Goal: Task Accomplishment & Management: Use online tool/utility

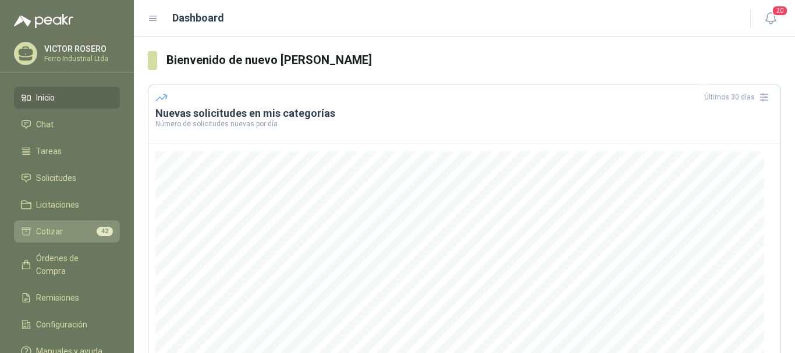
click at [76, 227] on li "Cotizar 42" at bounding box center [67, 231] width 92 height 13
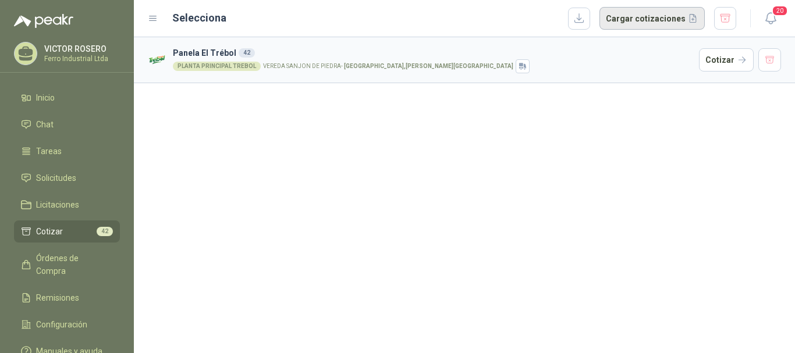
click at [629, 25] on button "Cargar cotizaciones" at bounding box center [652, 18] width 105 height 23
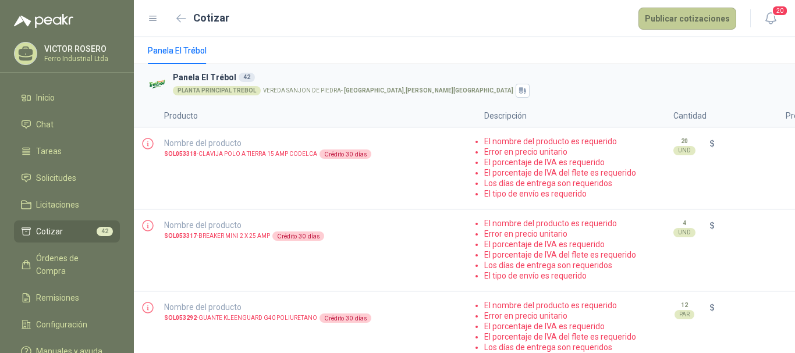
click at [679, 22] on button "Publicar cotizaciones" at bounding box center [688, 19] width 98 height 22
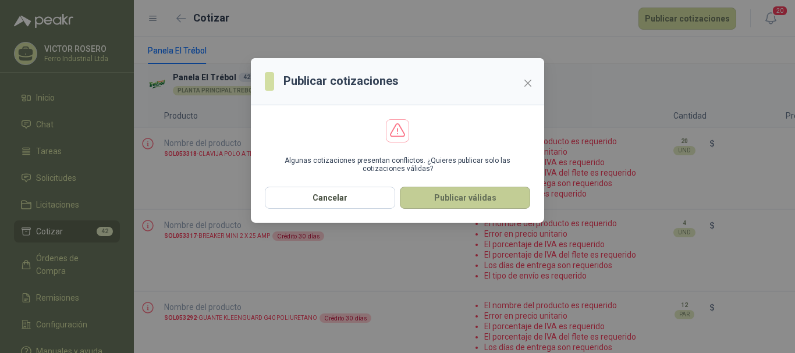
click at [454, 192] on button "Publicar válidas" at bounding box center [465, 198] width 130 height 22
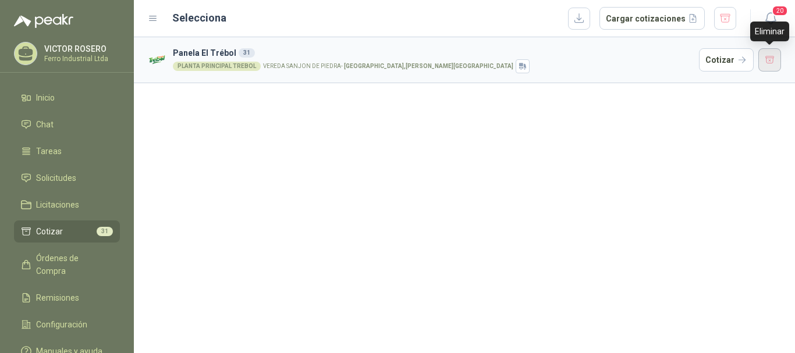
click at [766, 59] on button "button" at bounding box center [770, 59] width 23 height 23
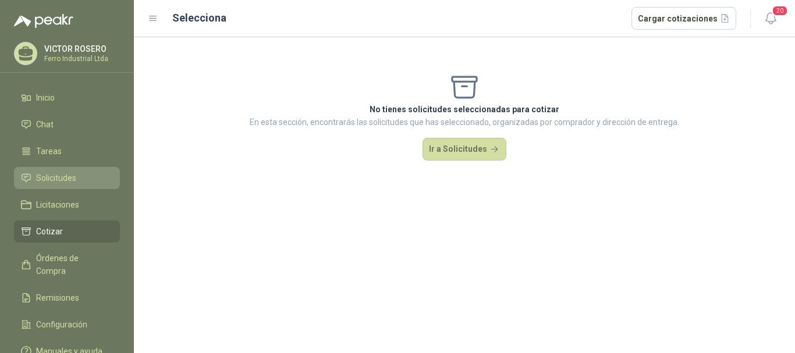
click at [61, 168] on link "Solicitudes" at bounding box center [67, 178] width 106 height 22
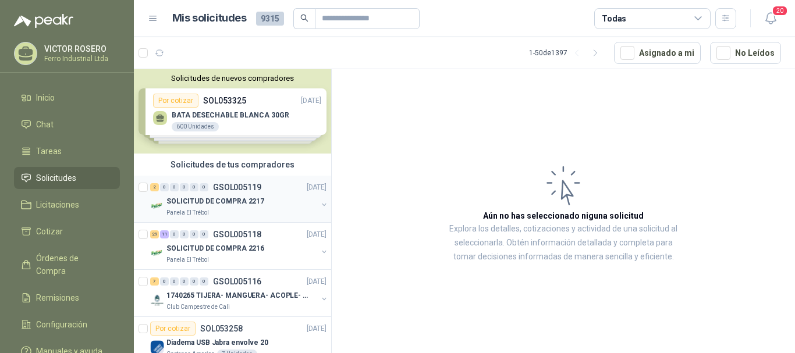
click at [275, 209] on div "Panela El Trébol" at bounding box center [242, 212] width 151 height 9
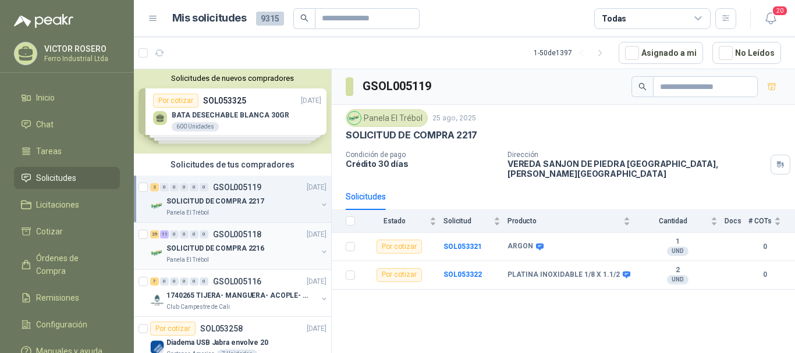
scroll to position [58, 0]
